Goal: Task Accomplishment & Management: Use online tool/utility

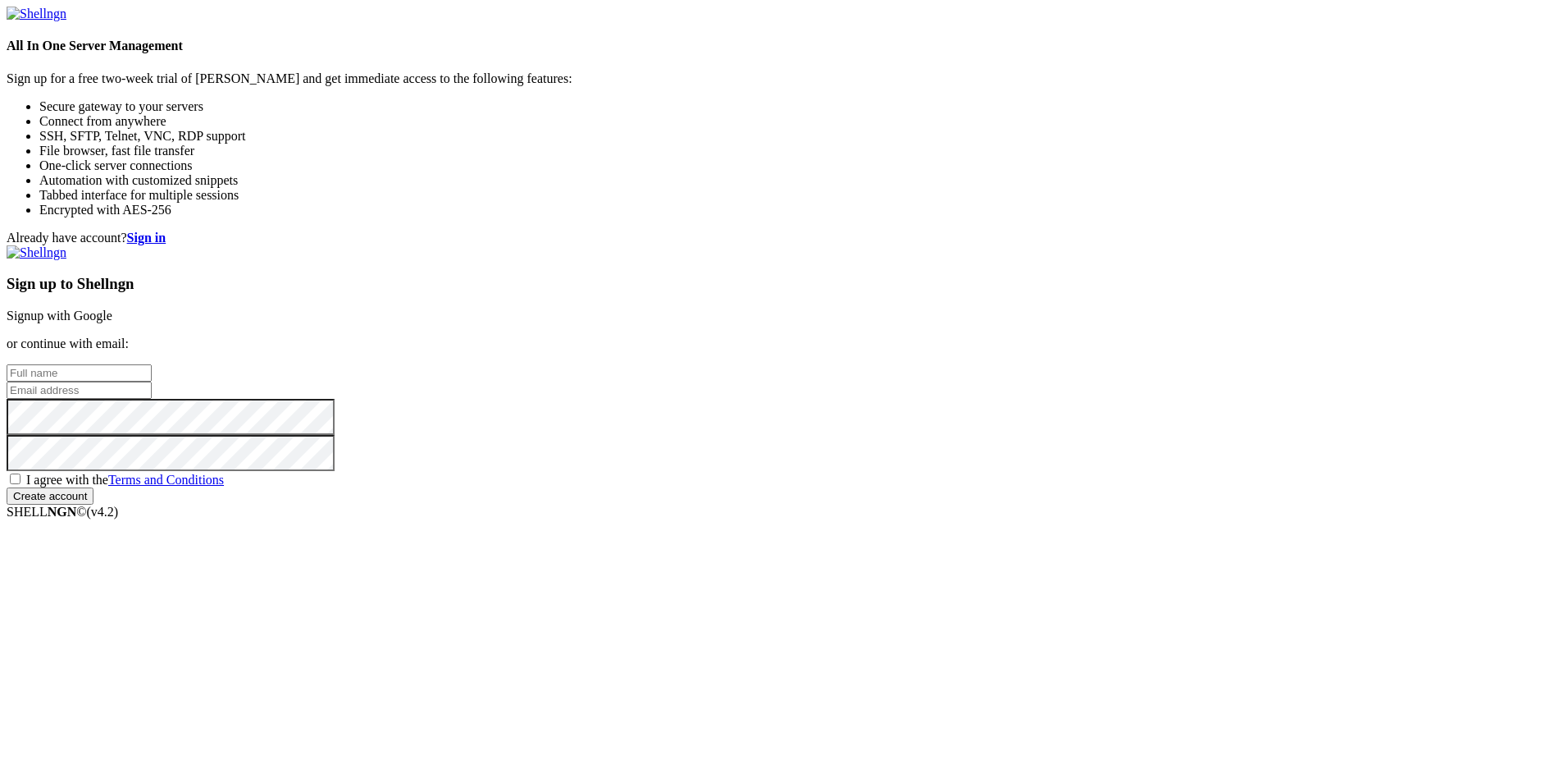
click at [152, 365] on input "text" at bounding box center [79, 373] width 145 height 18
click at [880, 360] on div "Sign up to Shellngn Signup with Google or continue with email: I agree with the…" at bounding box center [784, 375] width 1555 height 259
click at [152, 365] on input "text" at bounding box center [79, 373] width 145 height 18
type input "Faguilar"
type input "[PERSON_NAME][EMAIL_ADDRESS][DOMAIN_NAME]"
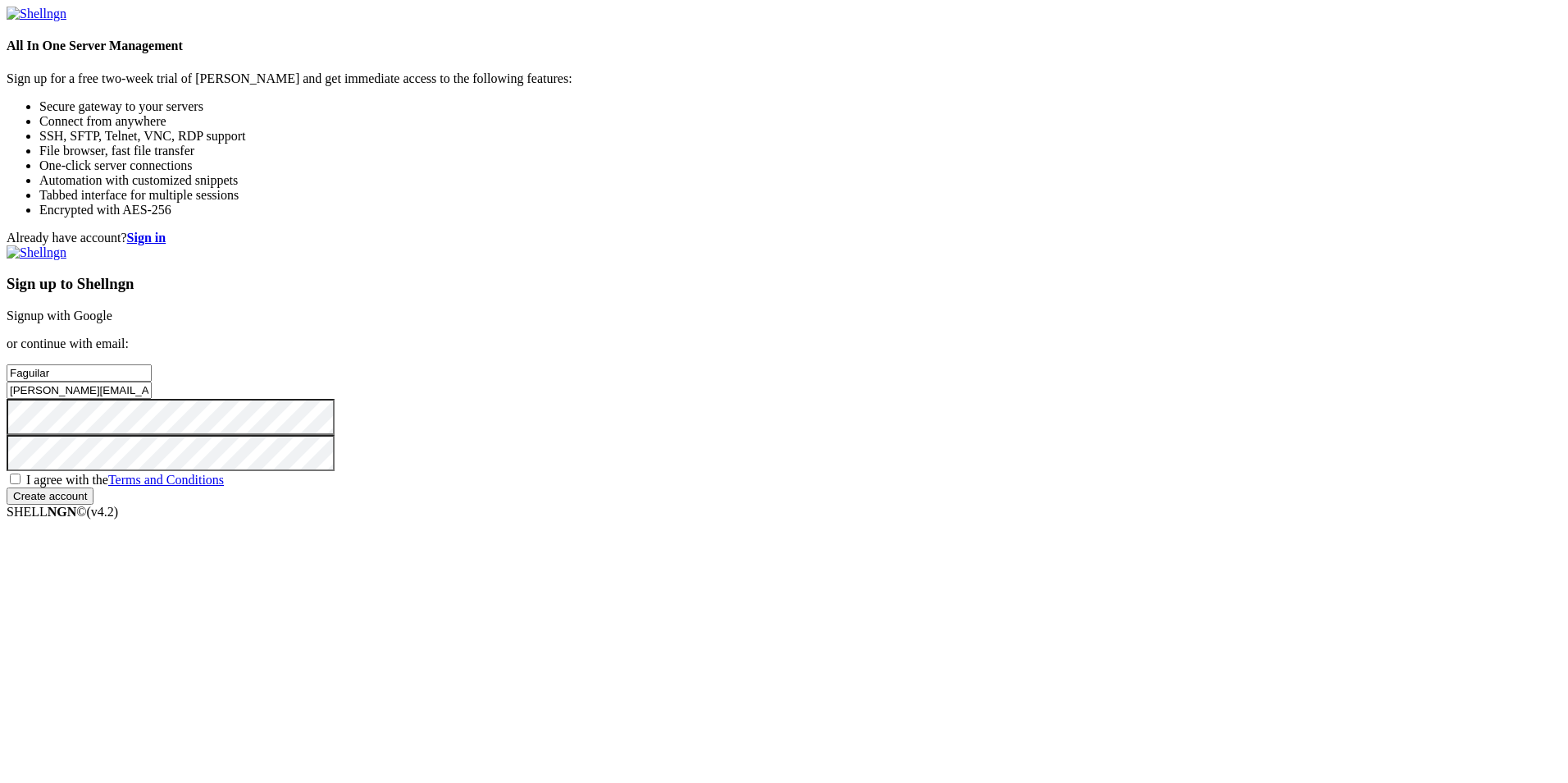
click at [7, 487] on input "Create account" at bounding box center [50, 496] width 87 height 18
click at [224, 486] on span "I agree with the Terms and Conditions" at bounding box center [125, 479] width 198 height 14
click at [20, 484] on input "I agree with the Terms and Conditions" at bounding box center [15, 478] width 10 height 10
checkbox input "true"
click at [94, 505] on input "Create account" at bounding box center [50, 496] width 87 height 18
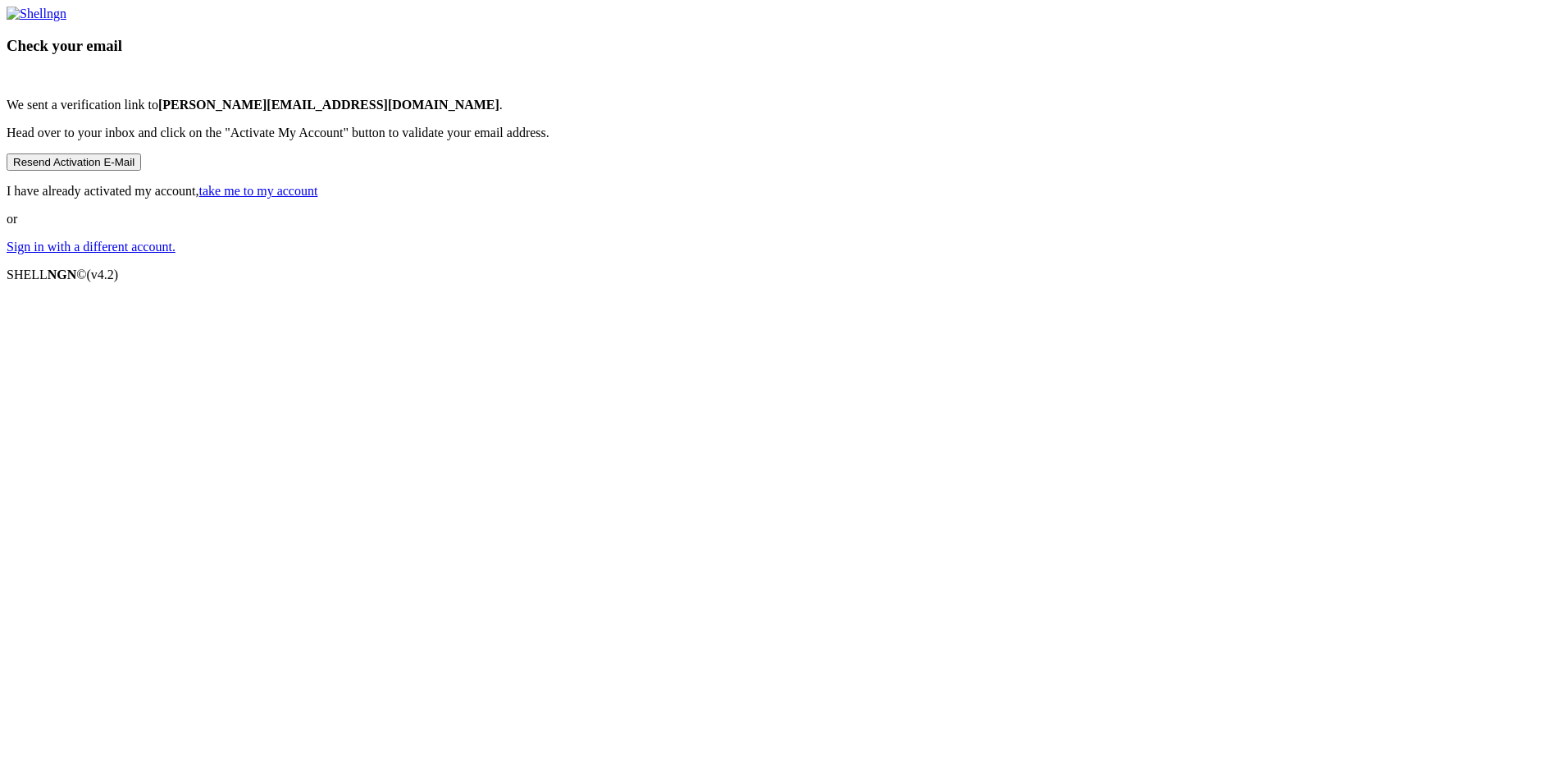
click at [176, 254] on link "Sign in with a different account." at bounding box center [91, 246] width 169 height 14
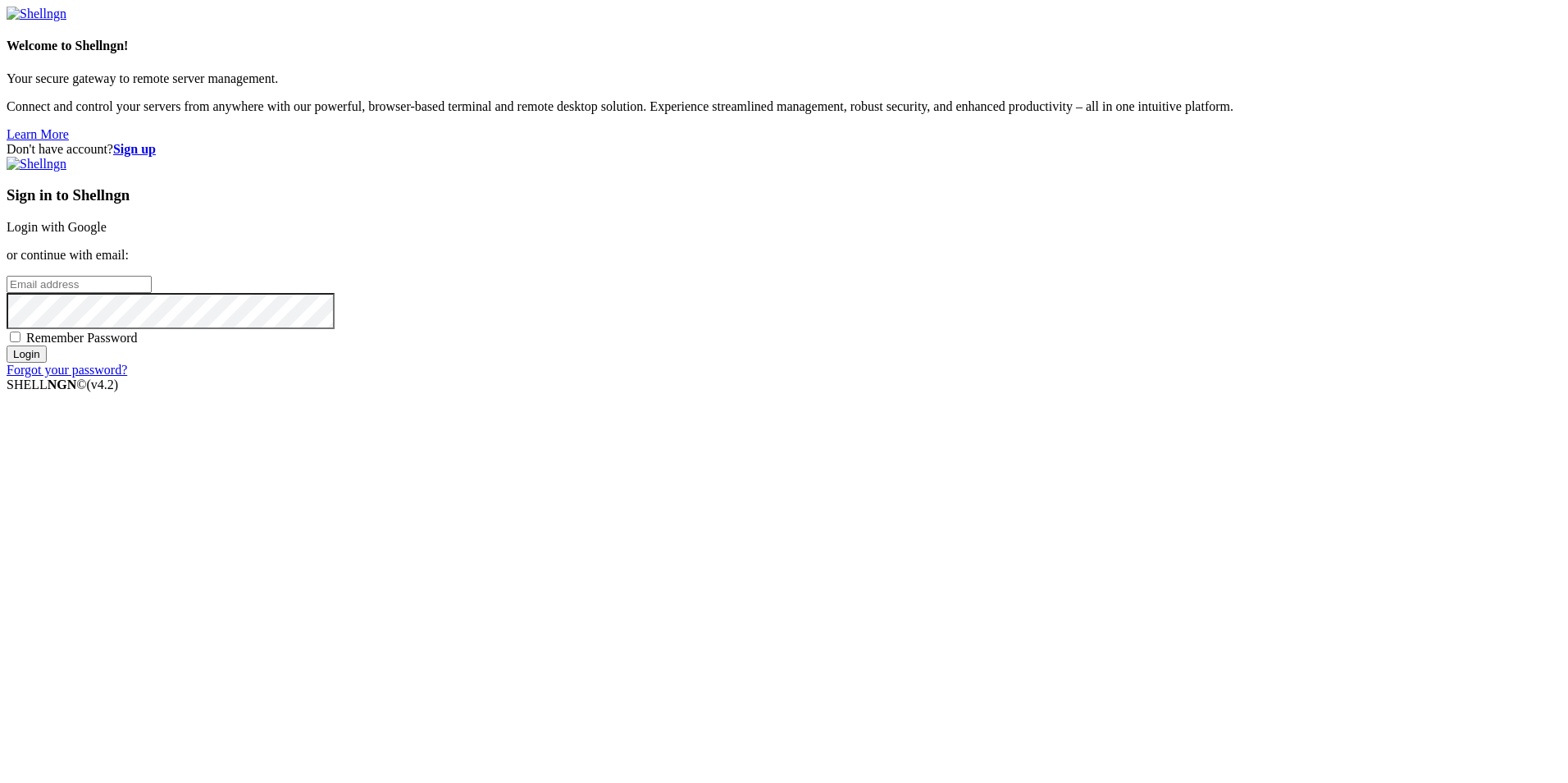
click at [127, 377] on link "Forgot your password?" at bounding box center [67, 369] width 121 height 14
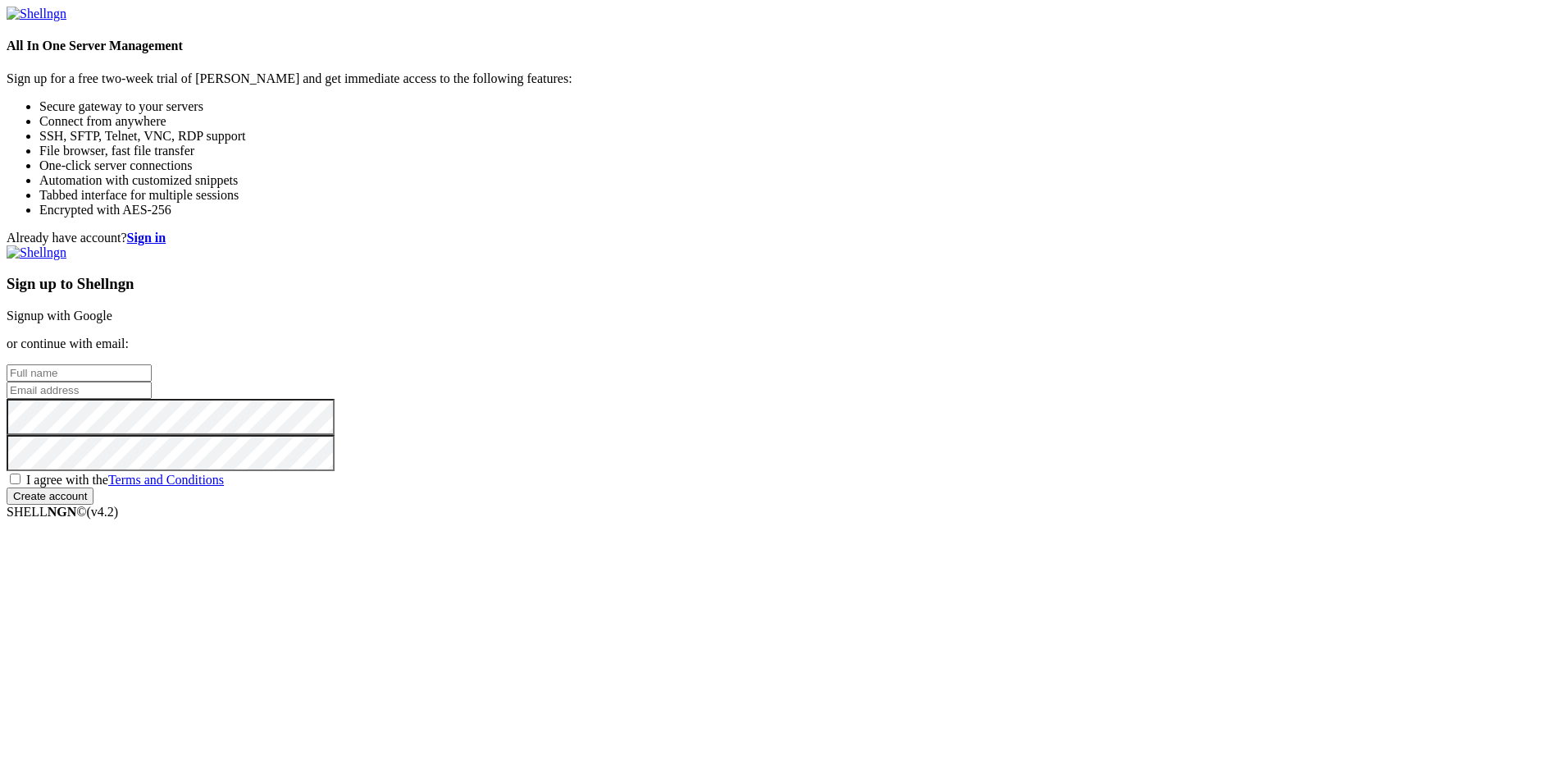
click at [152, 365] on input "text" at bounding box center [79, 373] width 145 height 18
type input "Faguilar"
click at [152, 387] on input "[PERSON_NAME][EMAIL_ADDRESS][DOMAIN_NAME]" at bounding box center [79, 390] width 145 height 18
type input "[EMAIL_ADDRESS][DOMAIN_NAME]"
click at [224, 486] on span "I agree with the Terms and Conditions" at bounding box center [125, 479] width 198 height 14
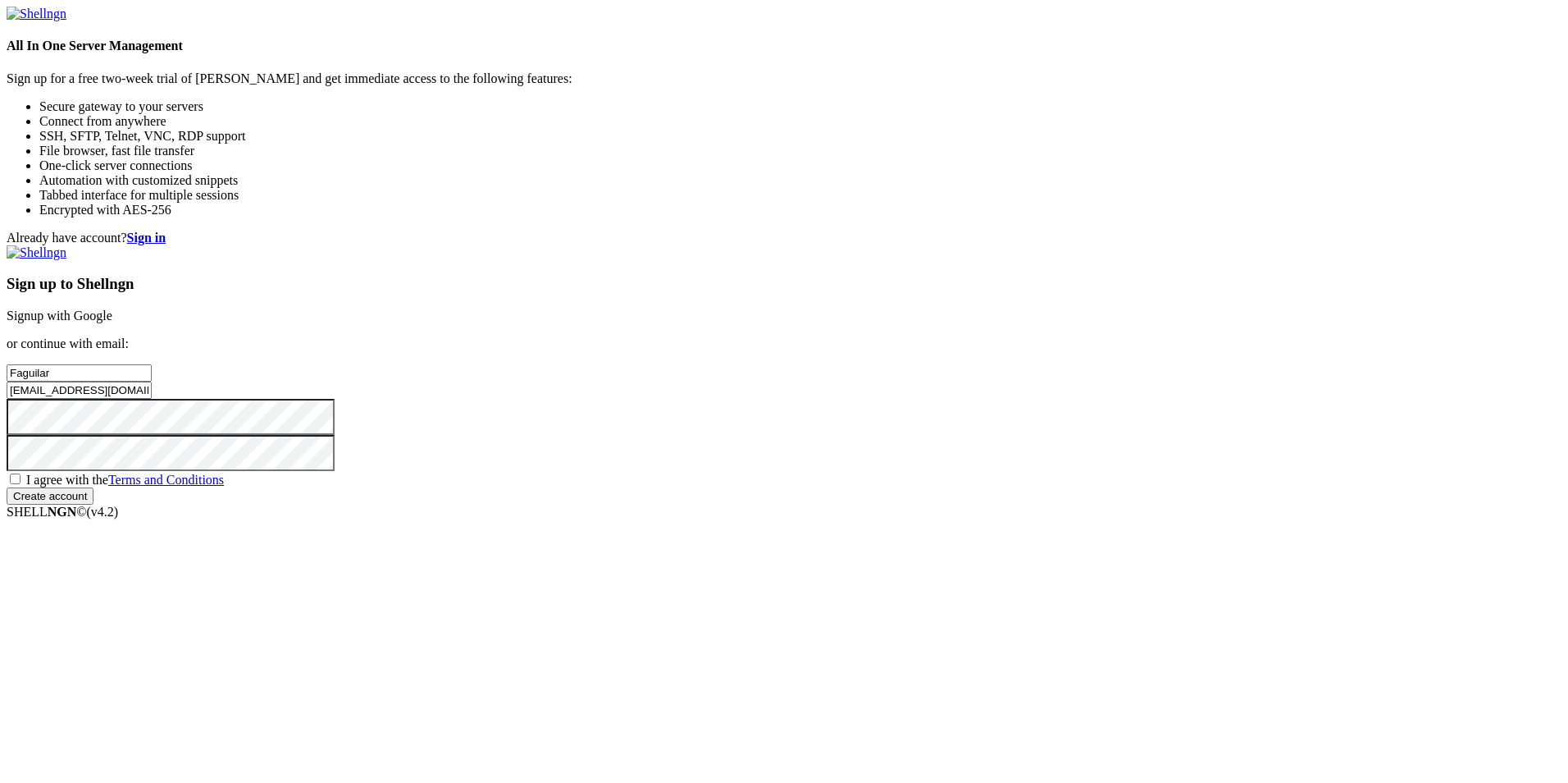
click at [20, 484] on input "I agree with the Terms and Conditions" at bounding box center [15, 478] width 10 height 10
checkbox input "true"
click at [94, 505] on input "Create account" at bounding box center [50, 496] width 87 height 18
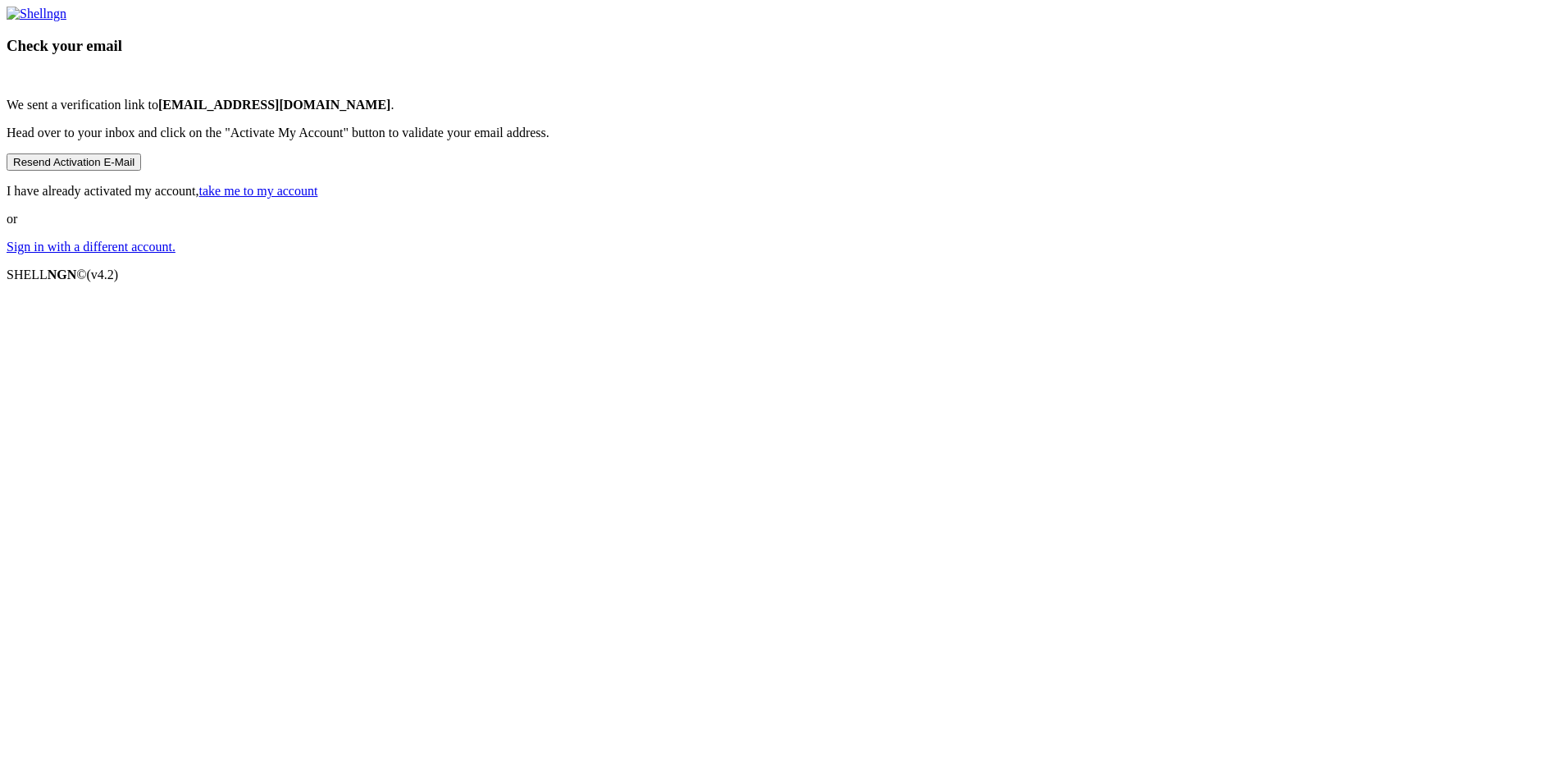
click at [141, 171] on button "Resend Activation E-Mail" at bounding box center [73, 162] width 135 height 18
click at [318, 198] on link "take me to my account" at bounding box center [258, 191] width 119 height 14
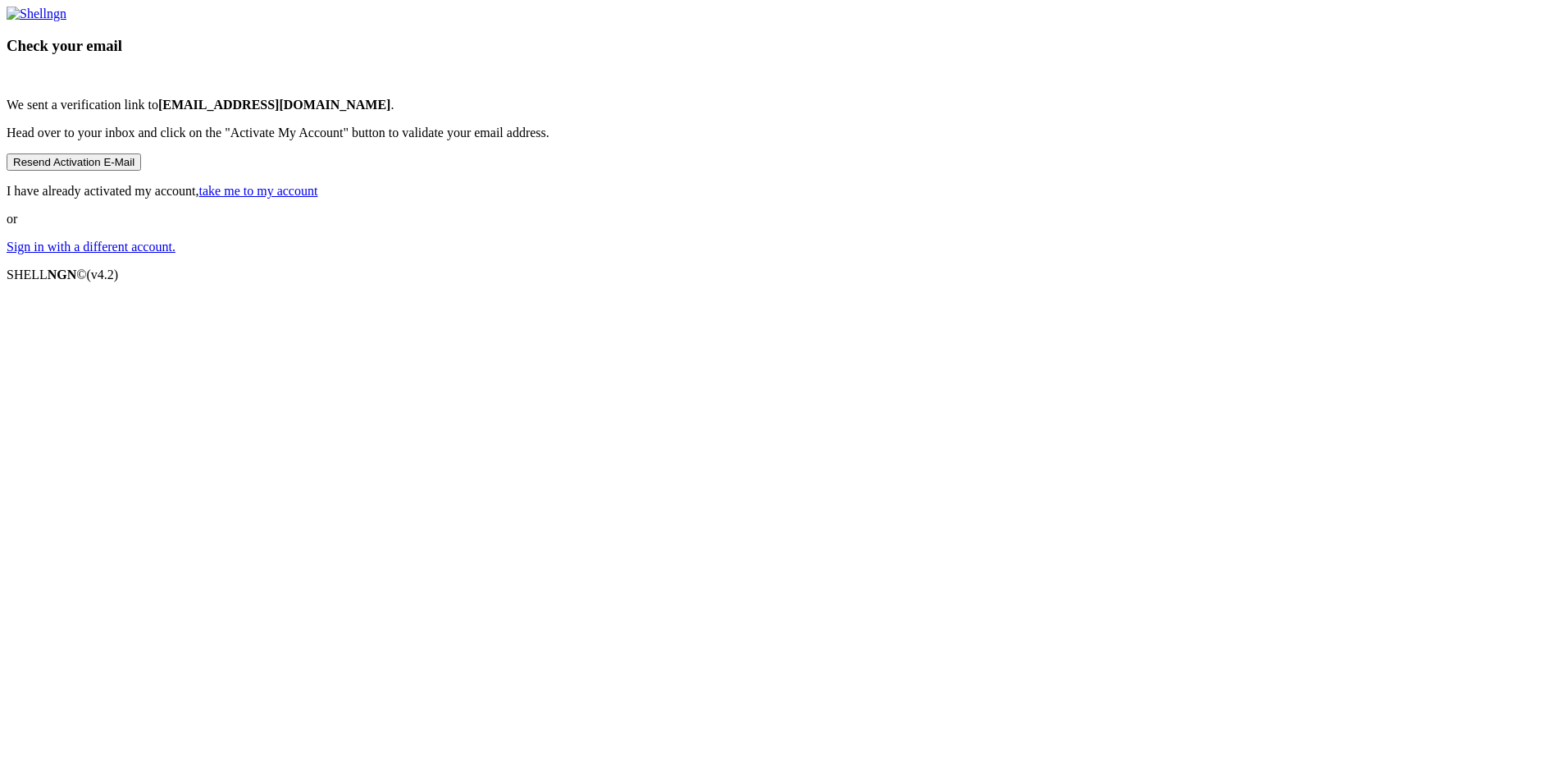
click at [318, 198] on link "take me to my account" at bounding box center [258, 191] width 119 height 14
click at [1164, 255] on div "Check your email We sent a verification link to [EMAIL_ADDRESS][DOMAIN_NAME] . …" at bounding box center [784, 130] width 1555 height 247
click at [141, 171] on button "Resend Activation E-Mail" at bounding box center [73, 162] width 135 height 18
click at [318, 198] on link "take me to my account" at bounding box center [258, 191] width 119 height 14
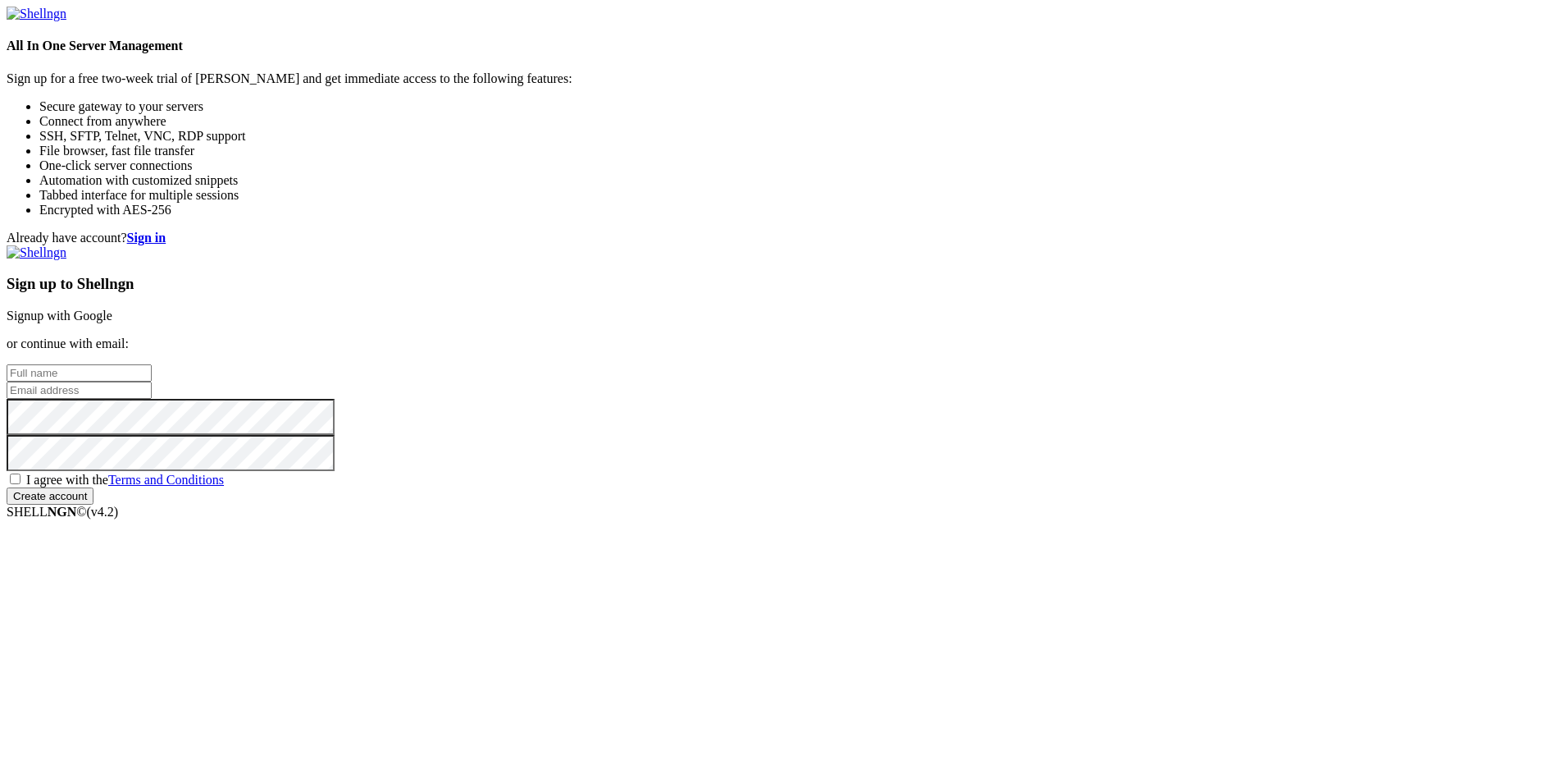
click at [112, 309] on link "Signup with Google" at bounding box center [59, 315] width 106 height 14
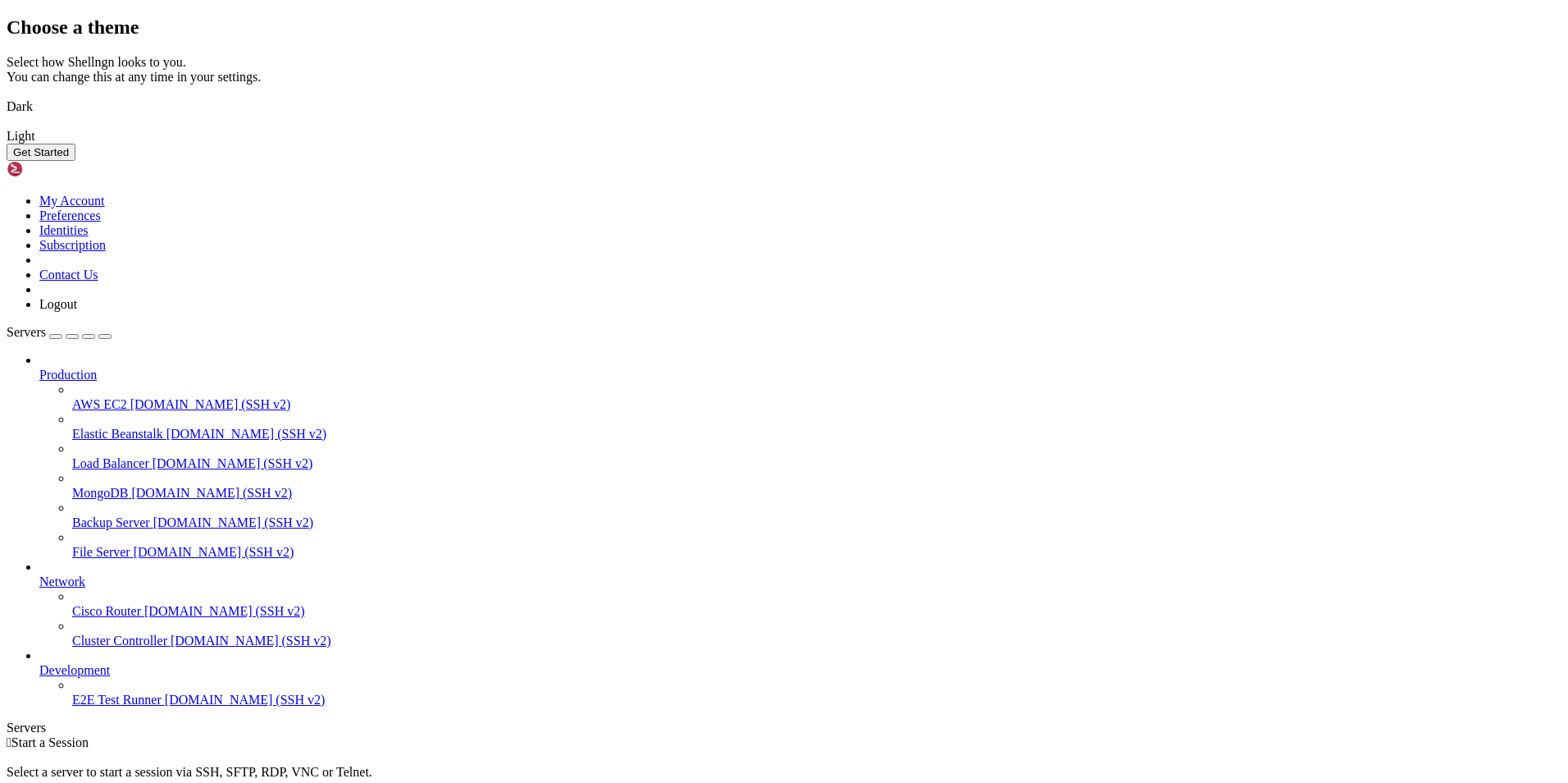
click at [7, 96] on img at bounding box center [7, 96] width 0 height 0
click at [75, 161] on button "Get Started" at bounding box center [41, 152] width 69 height 18
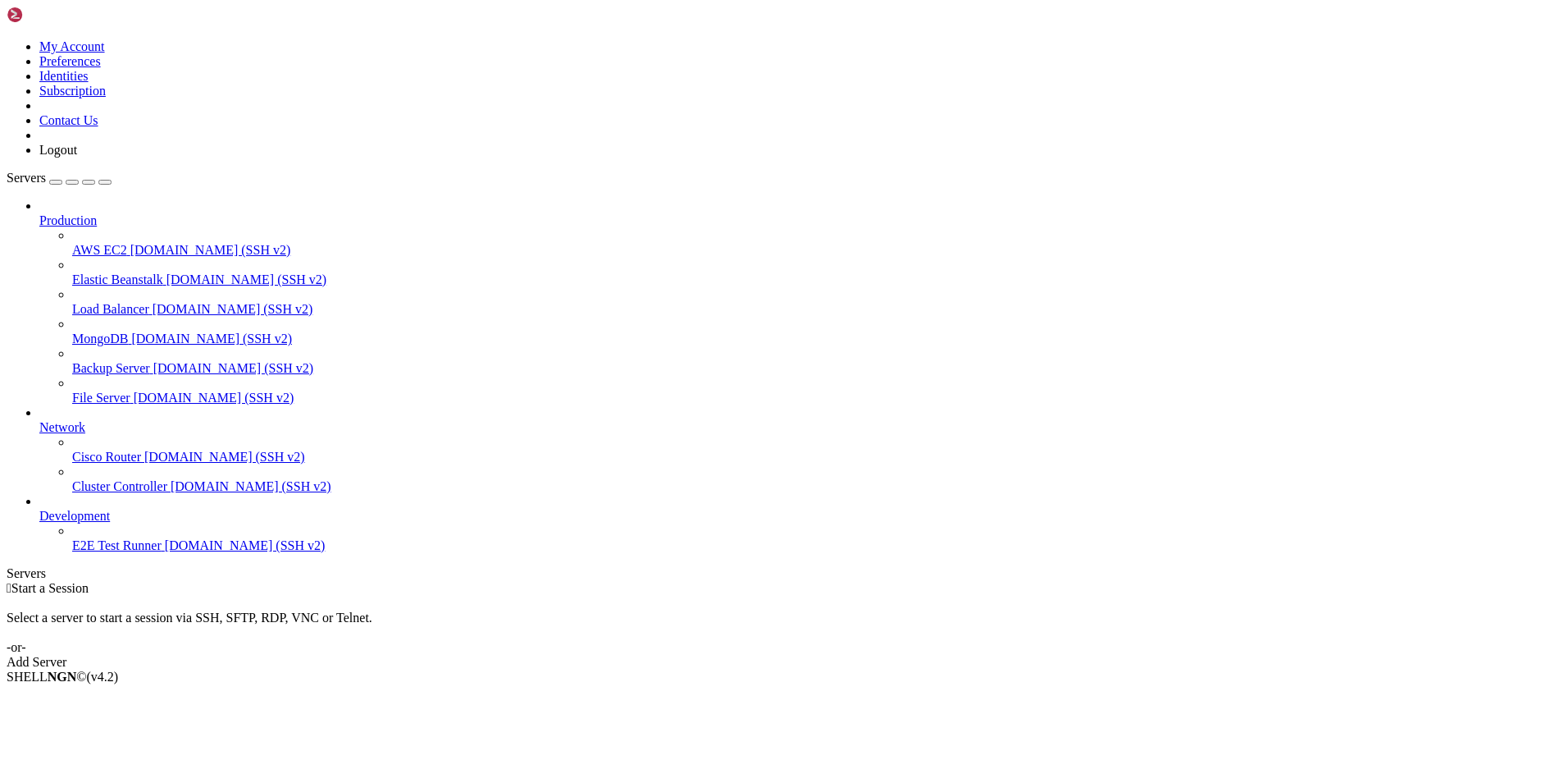
click at [885, 655] on div "Add Server" at bounding box center [784, 662] width 1555 height 15
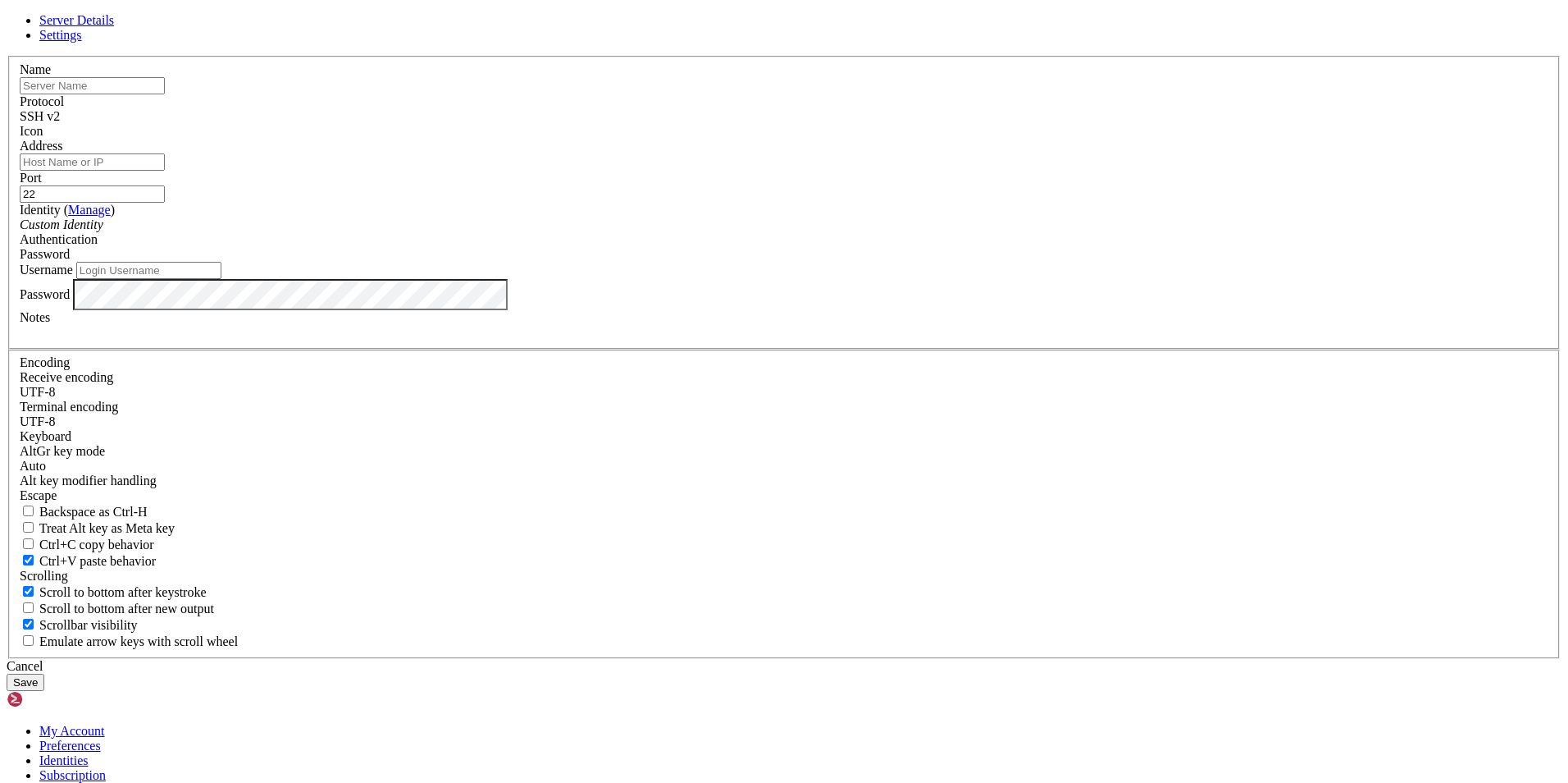
click at [165, 94] on input "text" at bounding box center [92, 86] width 145 height 18
type input "Faguilar"
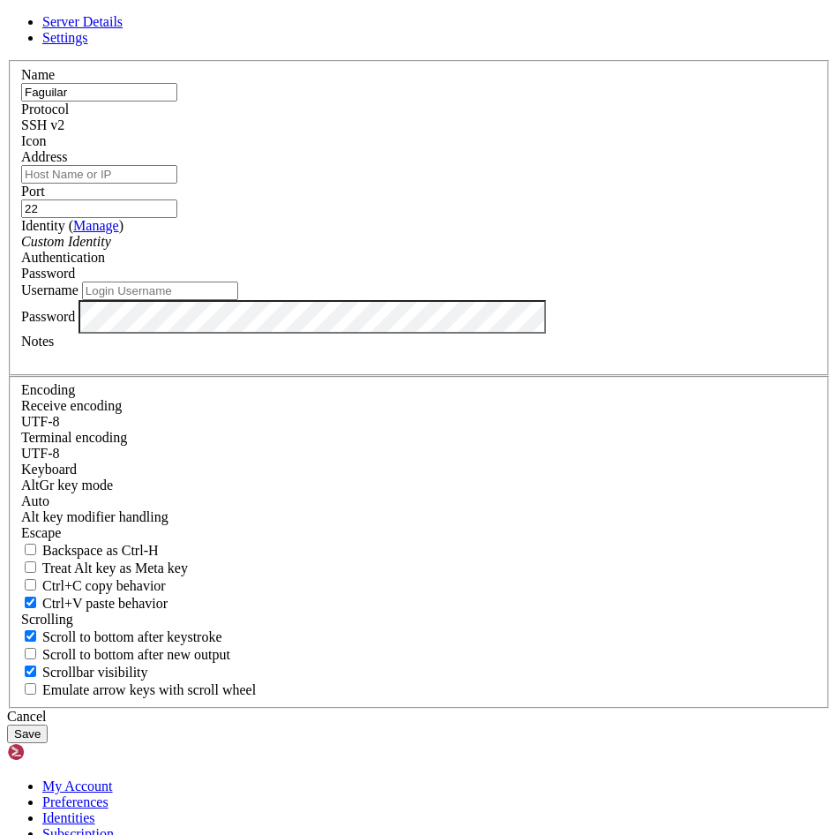
click at [177, 184] on input "Address" at bounding box center [99, 174] width 156 height 19
paste input "[TECHNICAL_ID]"
type input "[TECHNICAL_ID]"
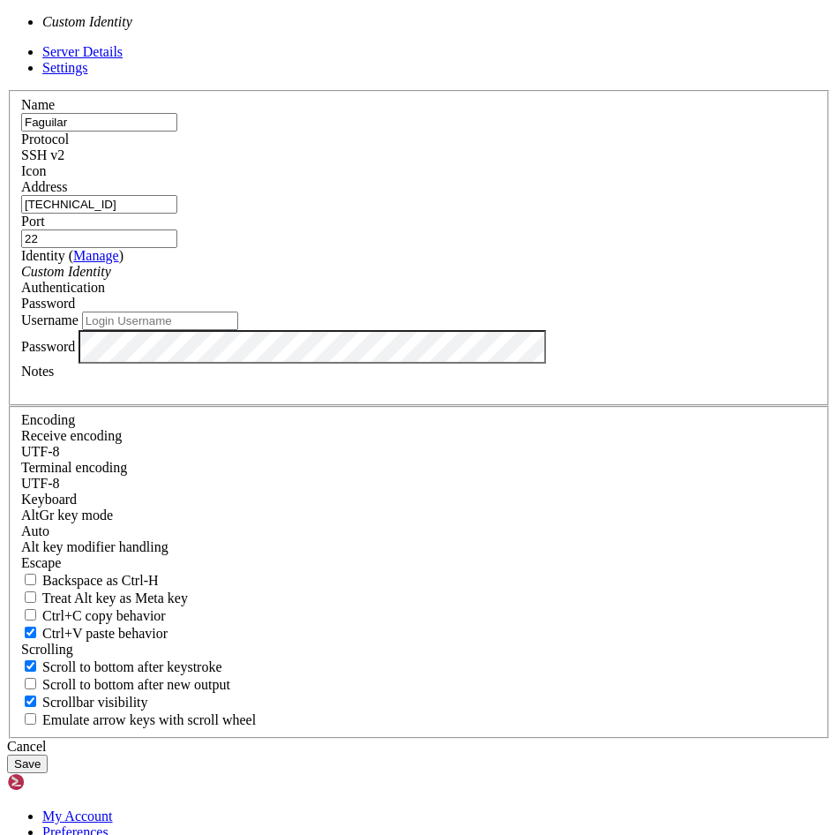
click at [342, 280] on div "Custom Identity" at bounding box center [419, 272] width 796 height 16
click at [341, 280] on div "Custom Identity" at bounding box center [419, 272] width 796 height 16
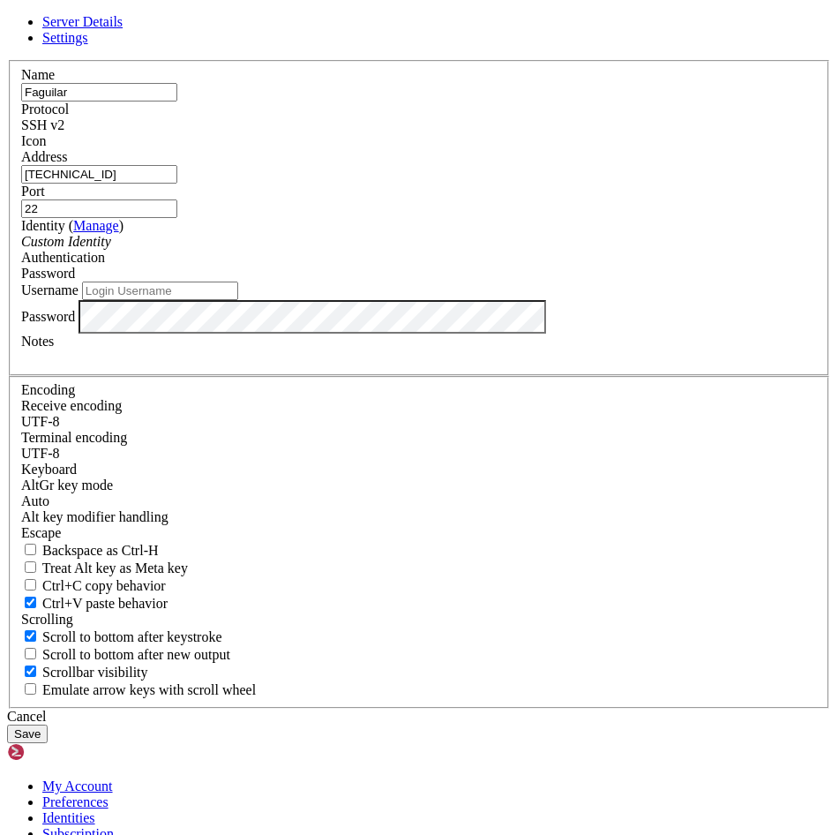
click at [520, 281] on div "Password" at bounding box center [419, 274] width 796 height 16
click at [75, 281] on span "Password" at bounding box center [48, 273] width 54 height 15
click at [238, 300] on input "Username" at bounding box center [160, 290] width 156 height 19
type input "Faguilar"
drag, startPoint x: 266, startPoint y: 257, endPoint x: 202, endPoint y: 255, distance: 64.4
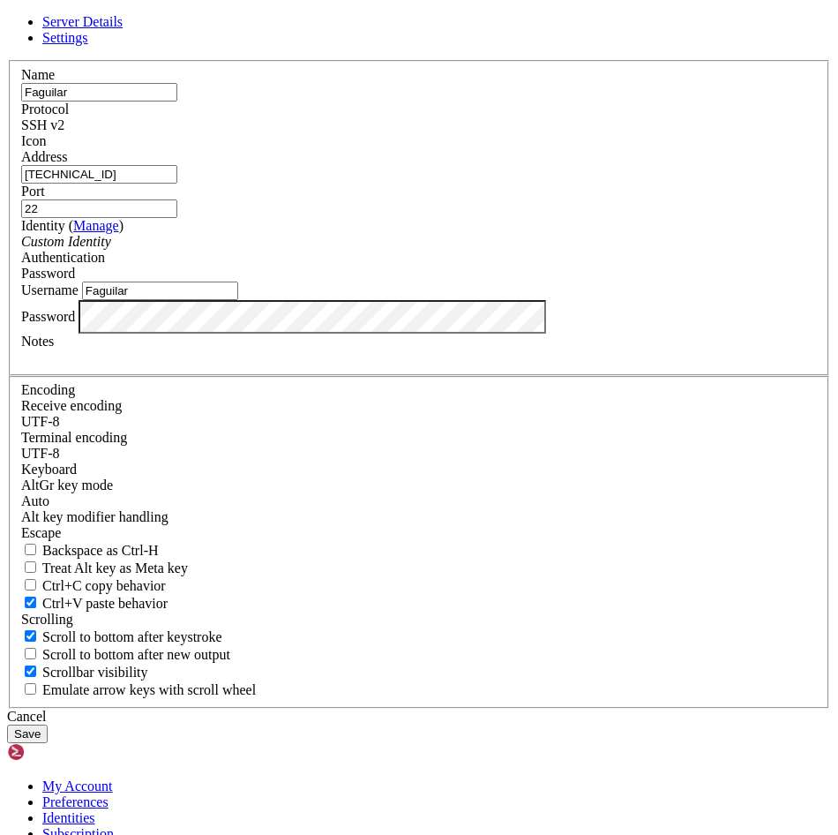
click at [177, 101] on input "Faguilar" at bounding box center [99, 92] width 156 height 19
type input "FAGUILAR"
click at [268, 334] on div "Password" at bounding box center [419, 317] width 796 height 34
click at [48, 724] on button "Save" at bounding box center [27, 733] width 41 height 19
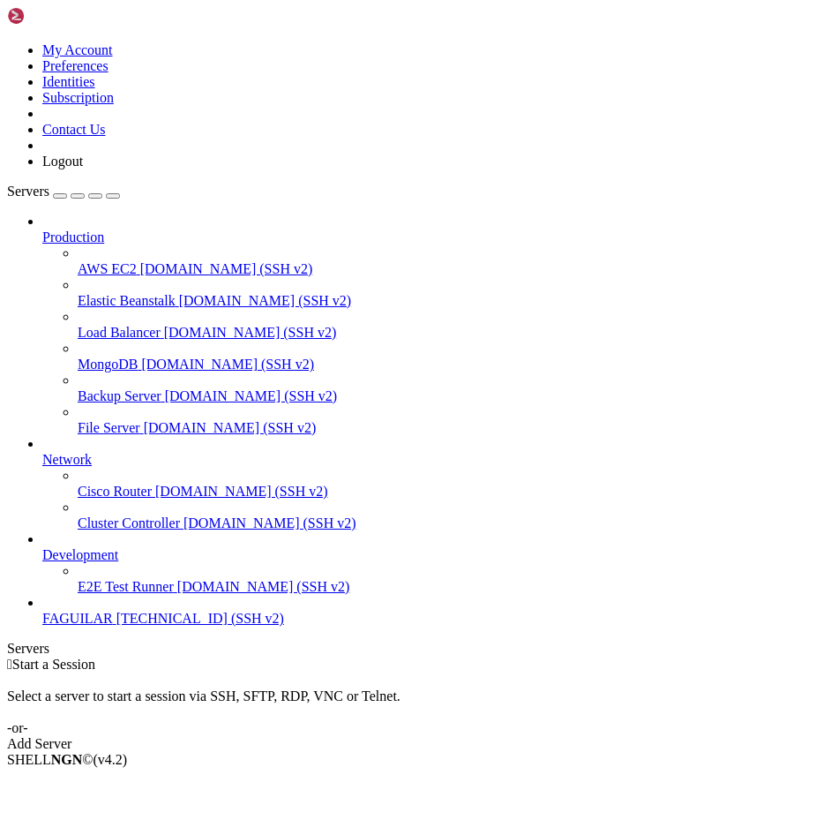
click at [113, 626] on span "FAGUILAR" at bounding box center [77, 618] width 71 height 15
click at [116, 626] on span "[TECHNICAL_ID] (SSH v2)" at bounding box center [200, 618] width 168 height 15
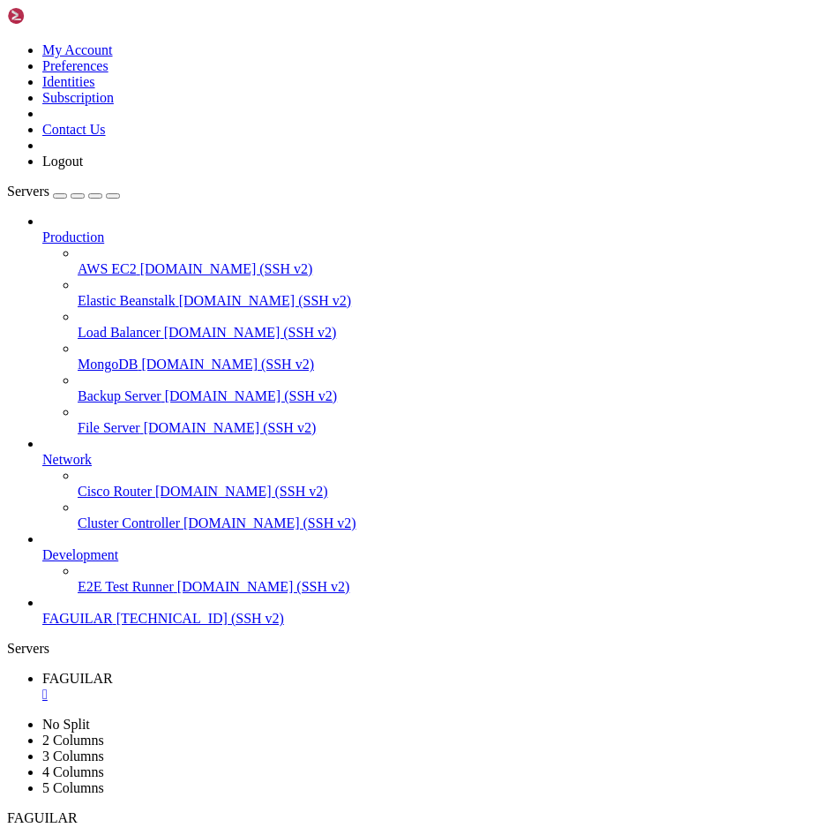
click at [42, 229] on icon at bounding box center [42, 229] width 0 height 0
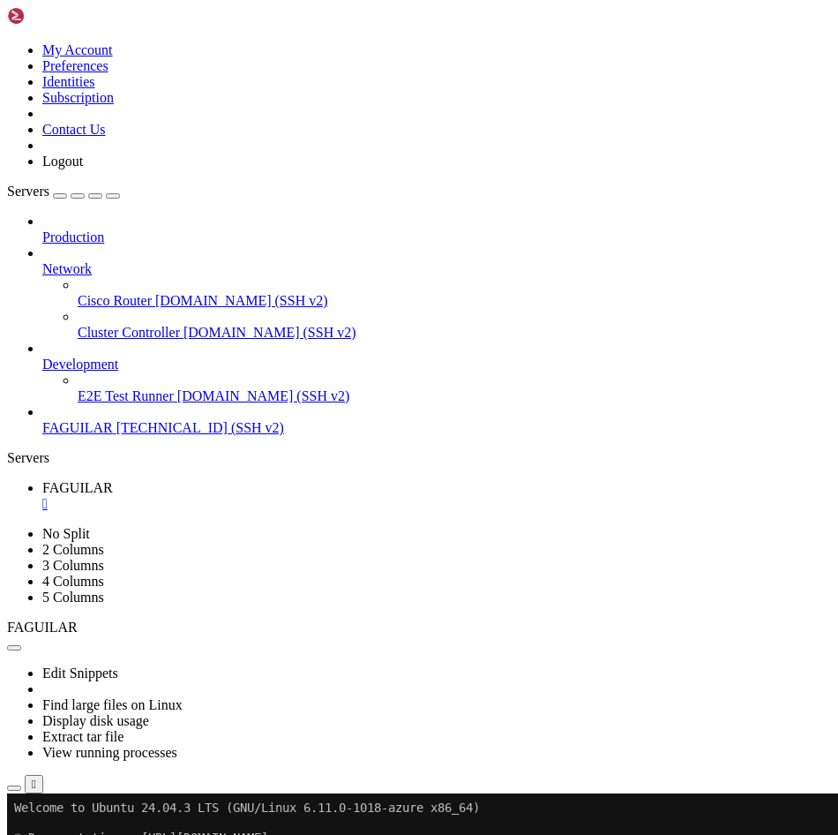
click at [201, 245] on div at bounding box center [436, 253] width 789 height 16
click at [155, 293] on span "[DOMAIN_NAME] (SSH v2)" at bounding box center [241, 300] width 173 height 15
click at [133, 325] on link "Cluster Controller [DOMAIN_NAME] (SSH v2)" at bounding box center [455, 333] width 754 height 16
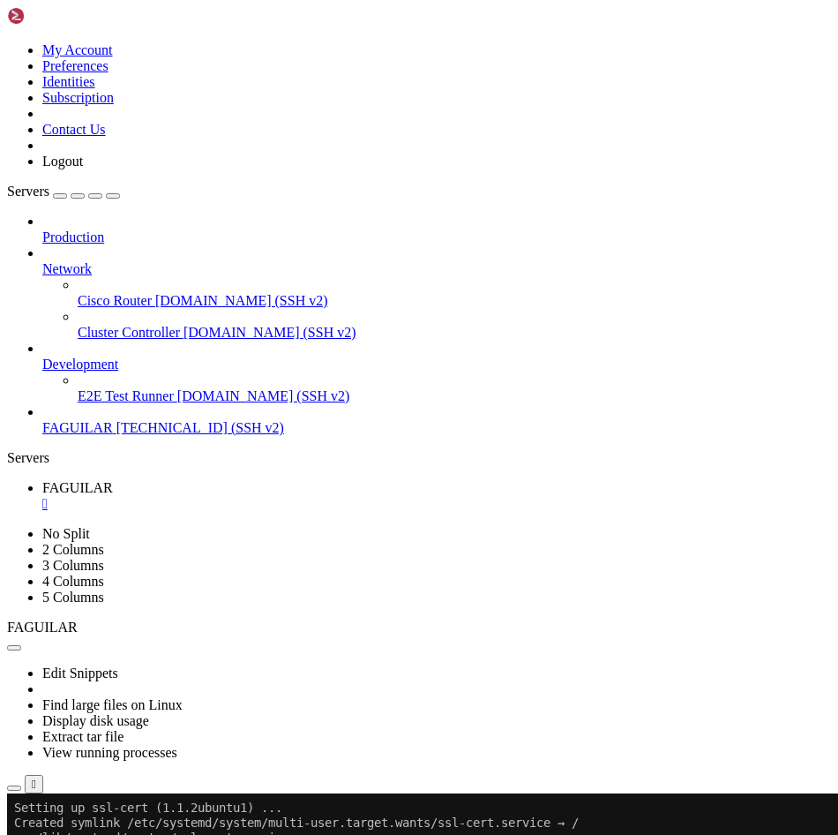
scroll to position [1725, 0]
click at [116, 420] on span "[TECHNICAL_ID] (SSH v2)" at bounding box center [200, 427] width 168 height 15
click at [93, 420] on span "FAGUILAR" at bounding box center [77, 427] width 71 height 15
click at [42, 420] on icon at bounding box center [42, 420] width 0 height 0
